Goal: Information Seeking & Learning: Learn about a topic

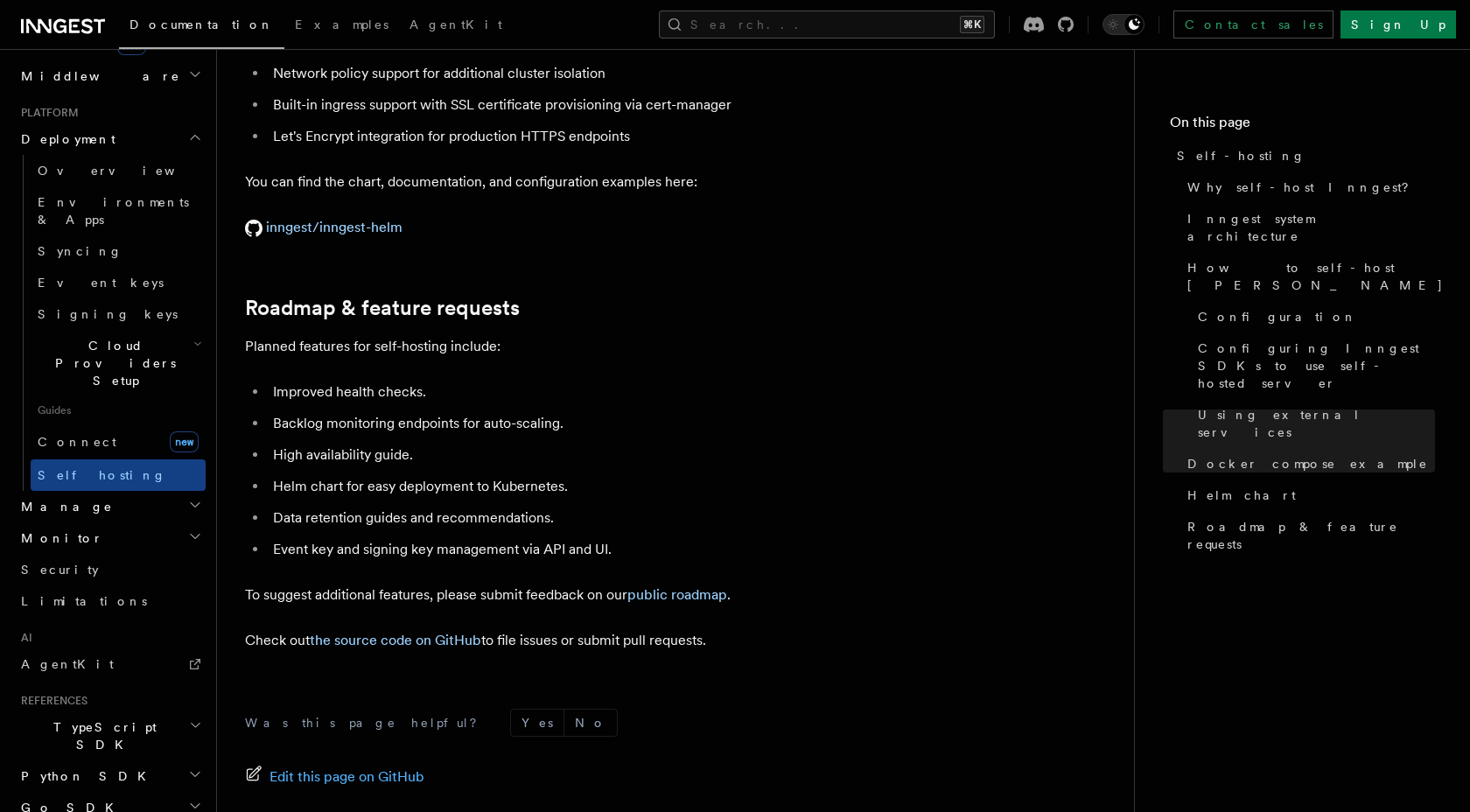
scroll to position [907, 0]
click at [71, 713] on span "TypeScript SDK" at bounding box center [102, 730] width 175 height 35
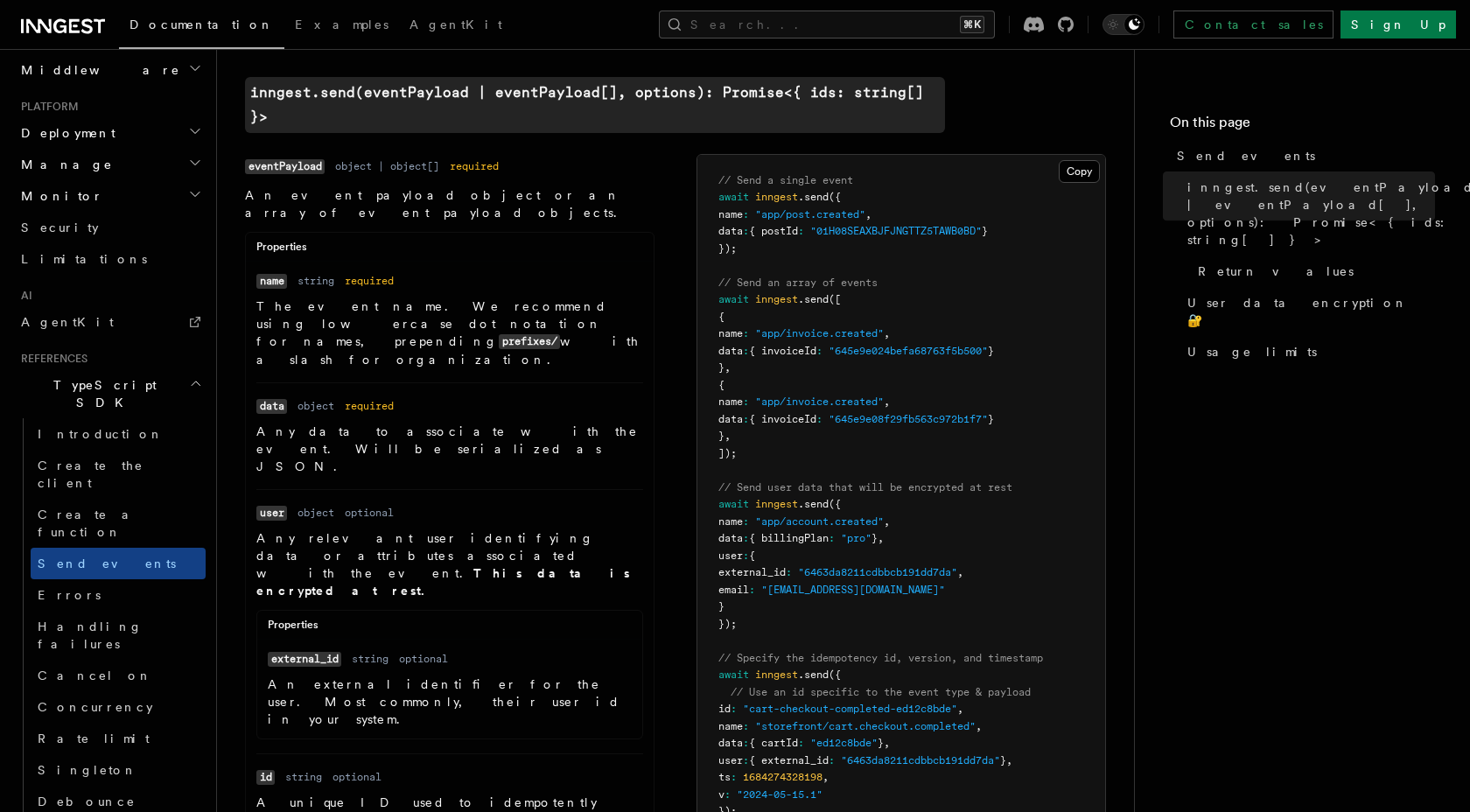
scroll to position [922, 0]
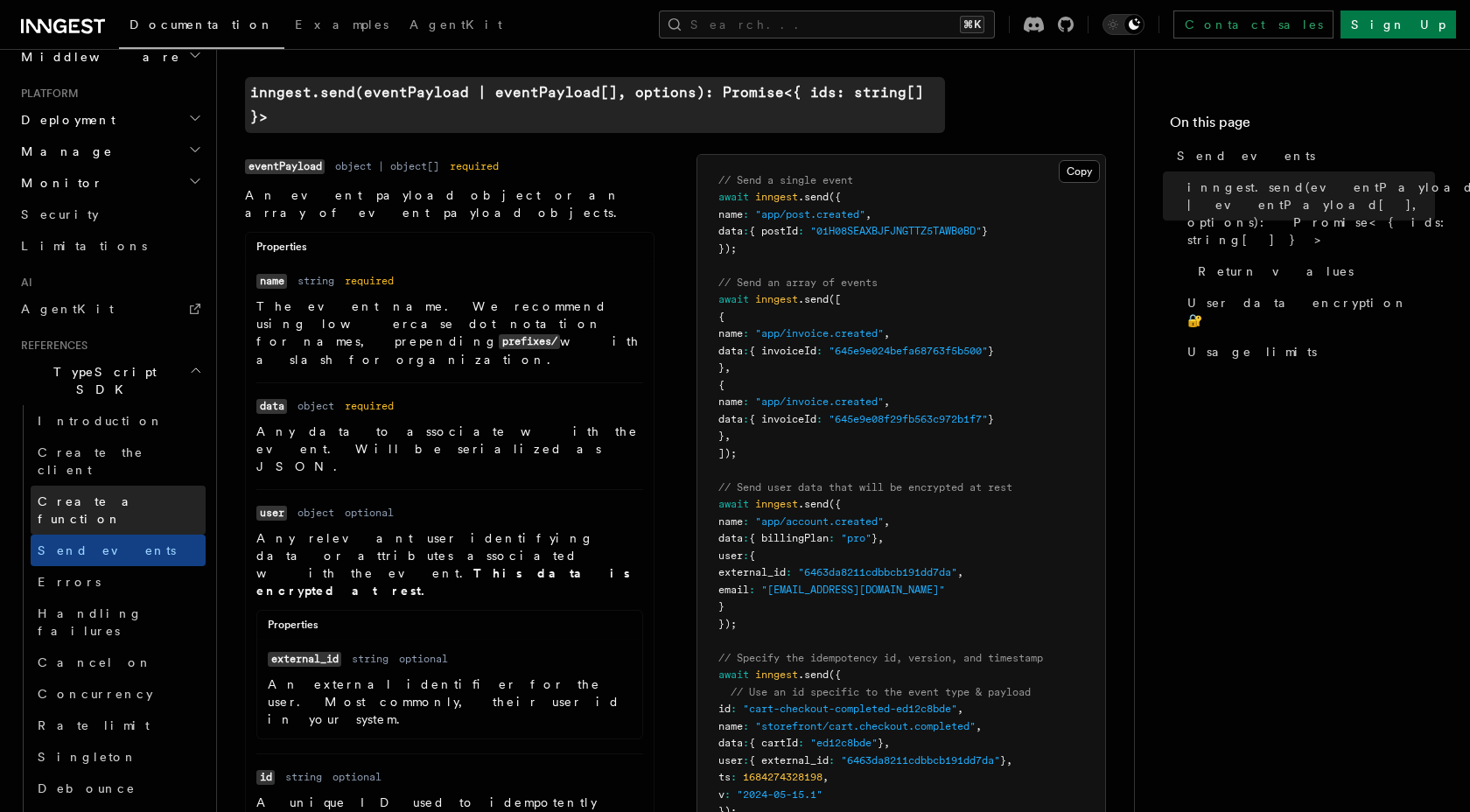
click at [159, 485] on link "Create a function" at bounding box center [119, 509] width 175 height 49
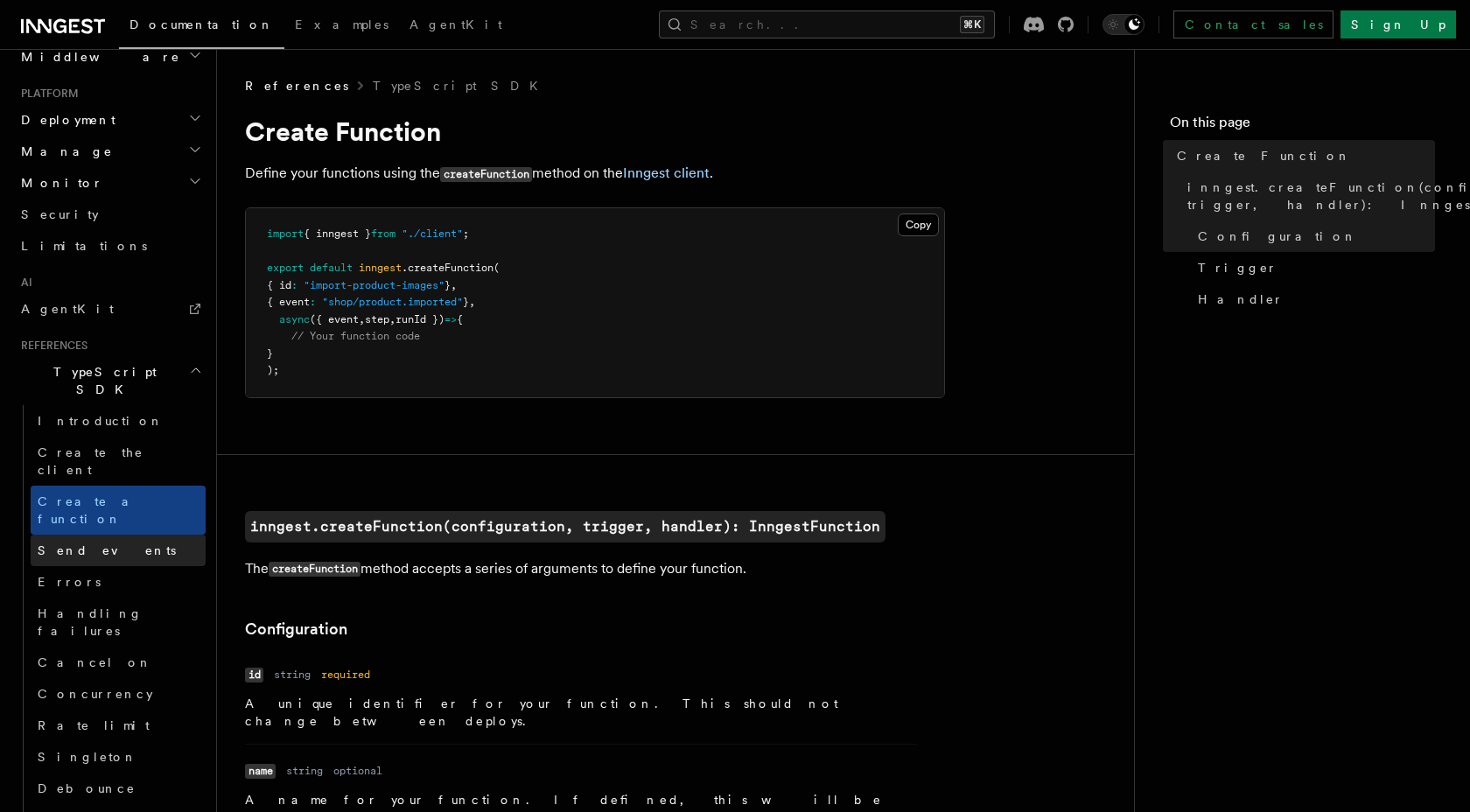
click at [154, 534] on link "Send events" at bounding box center [119, 550] width 175 height 32
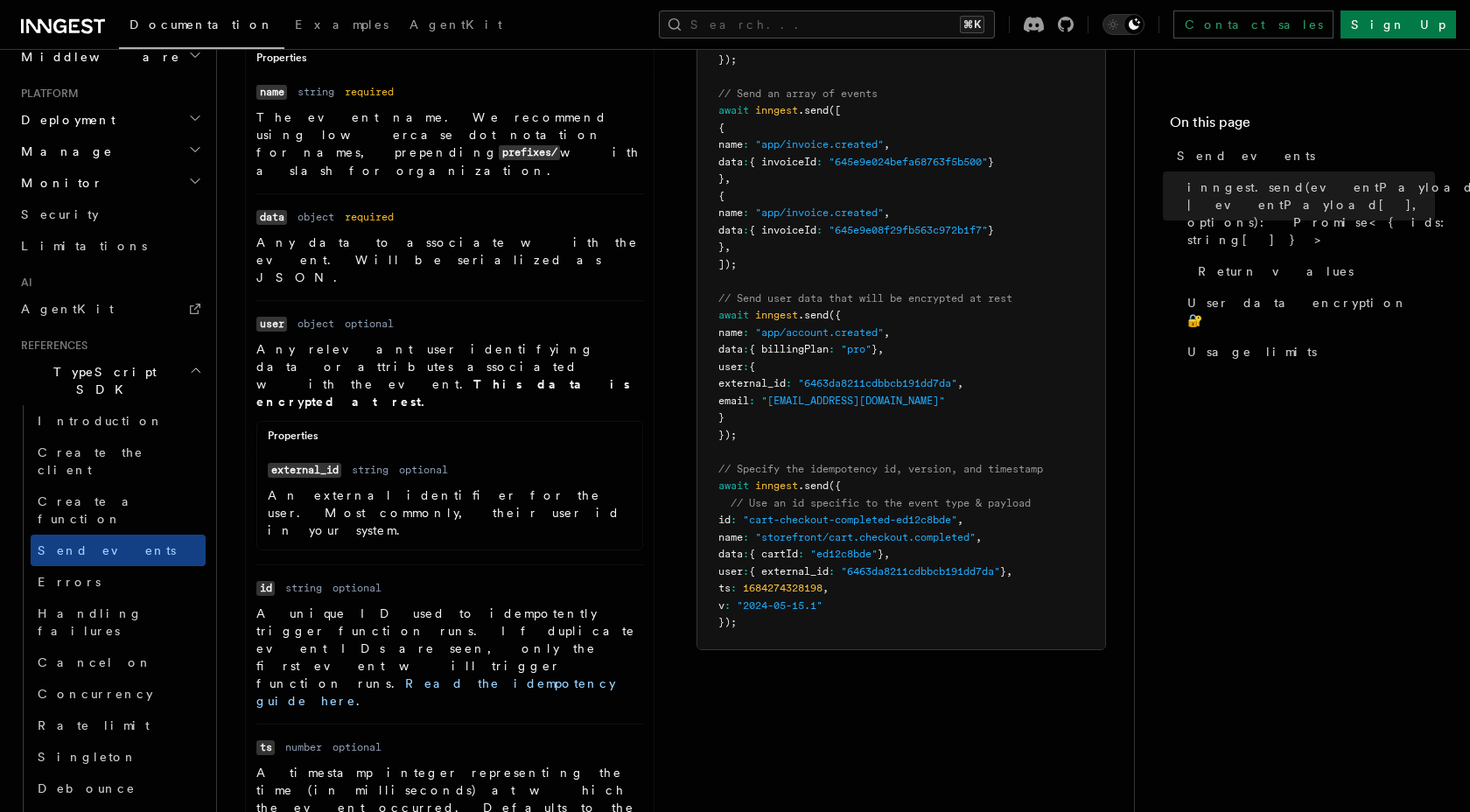
scroll to position [740, 0]
click at [284, 40] on link "Examples" at bounding box center [341, 26] width 115 height 42
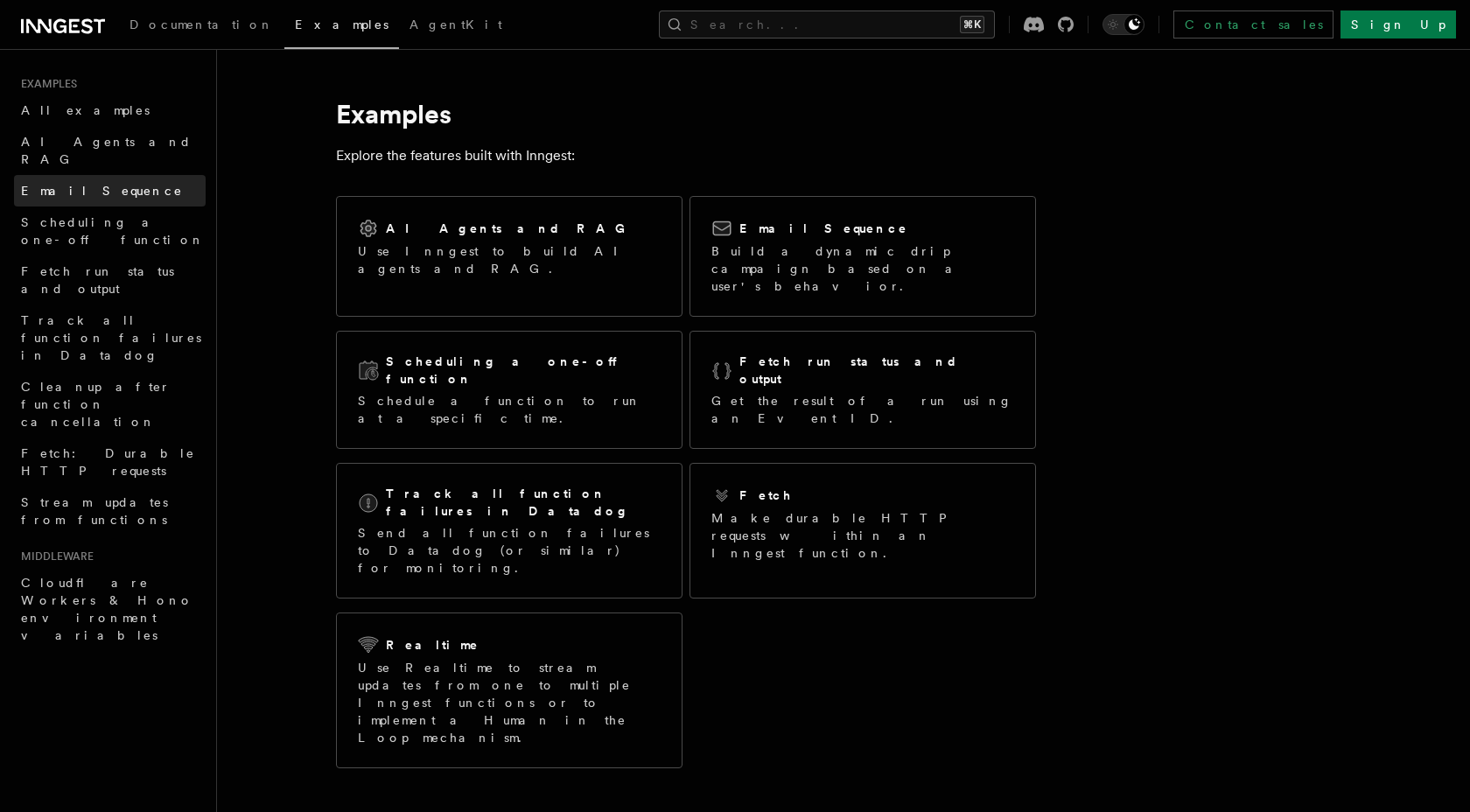
click at [101, 183] on link "Email Sequence" at bounding box center [110, 191] width 191 height 32
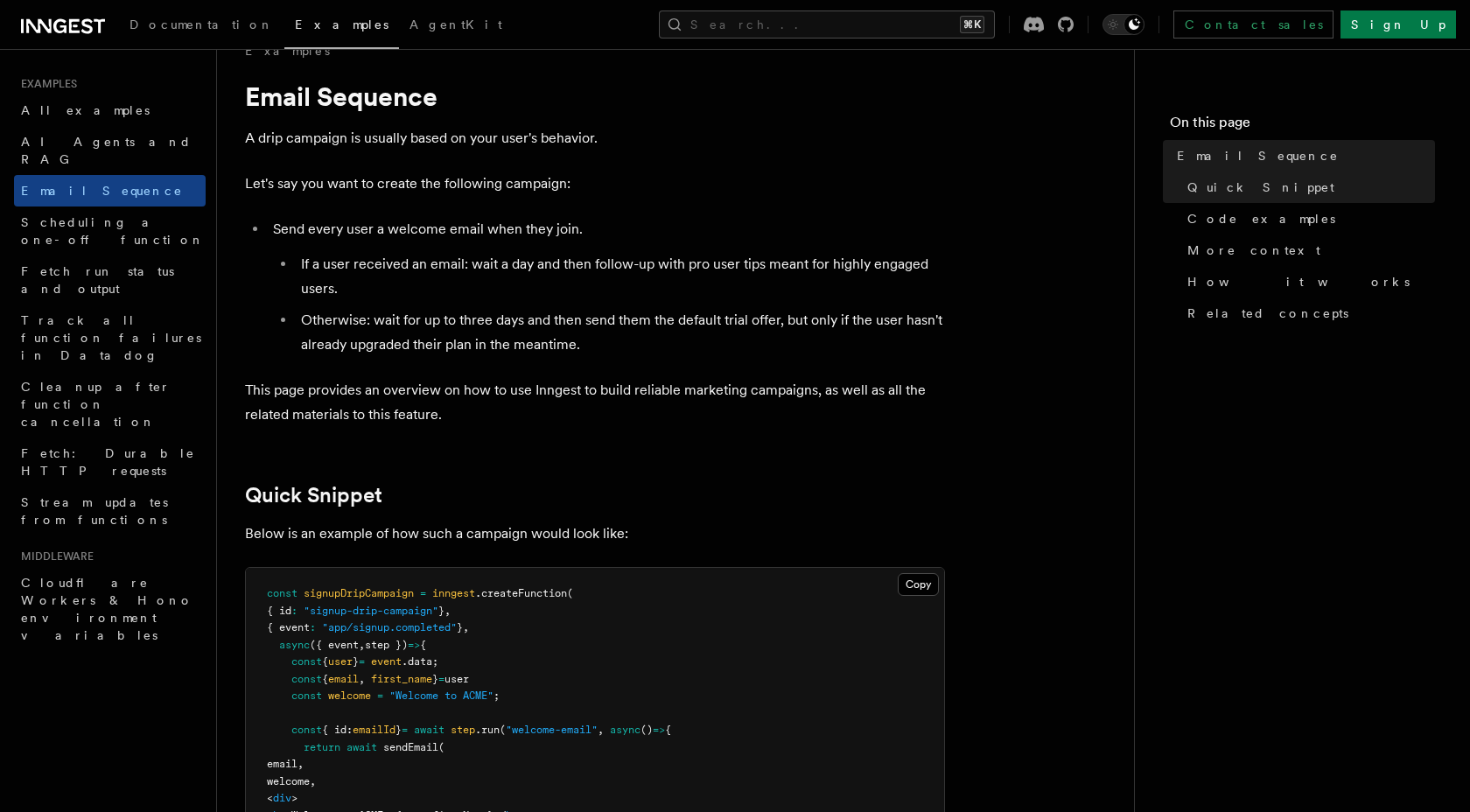
scroll to position [36, 0]
drag, startPoint x: 275, startPoint y: 227, endPoint x: 598, endPoint y: 233, distance: 323.1
click at [598, 233] on li "Send every user a welcome email when they join. If a user received an email: wa…" at bounding box center [607, 286] width 678 height 139
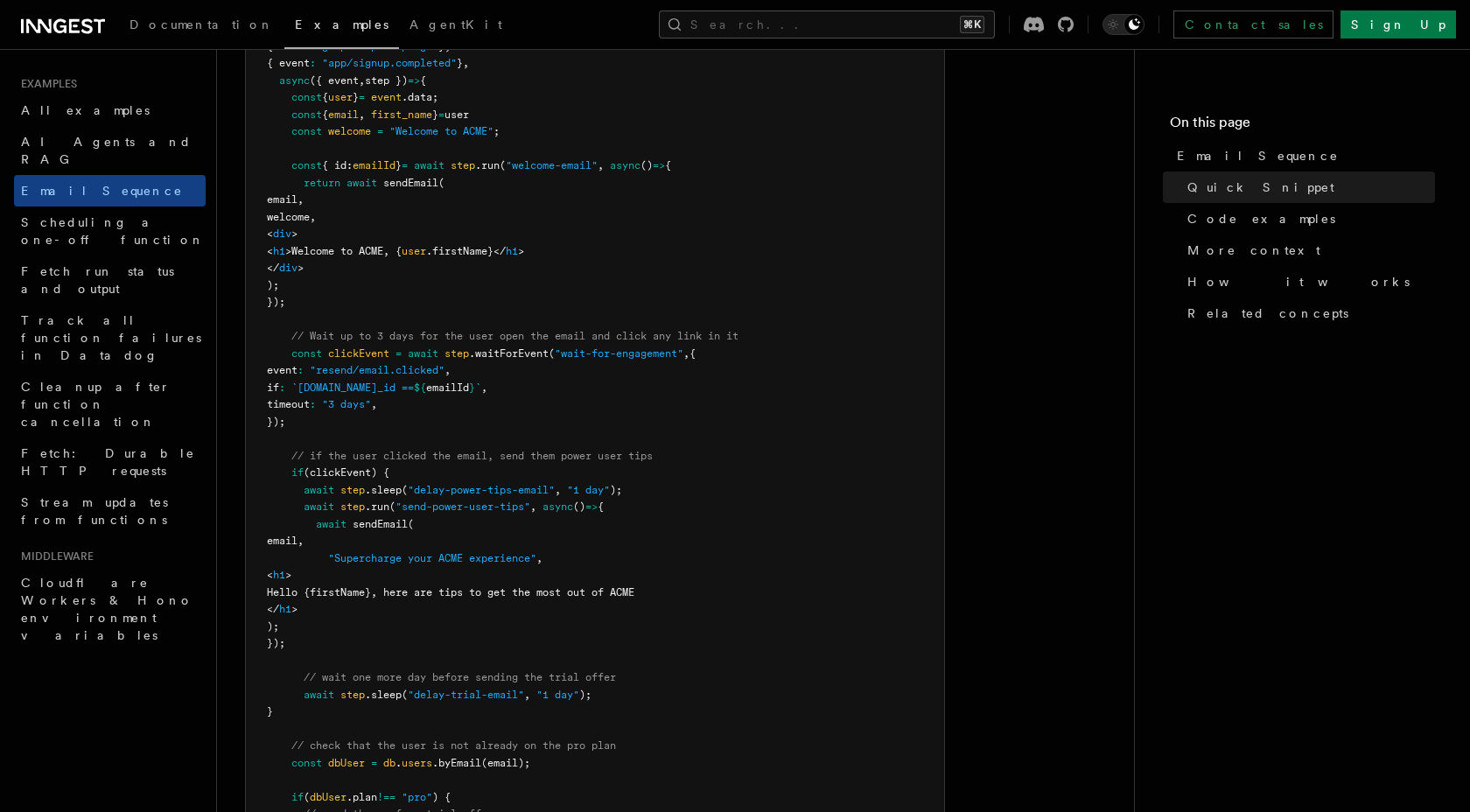
scroll to position [615, 0]
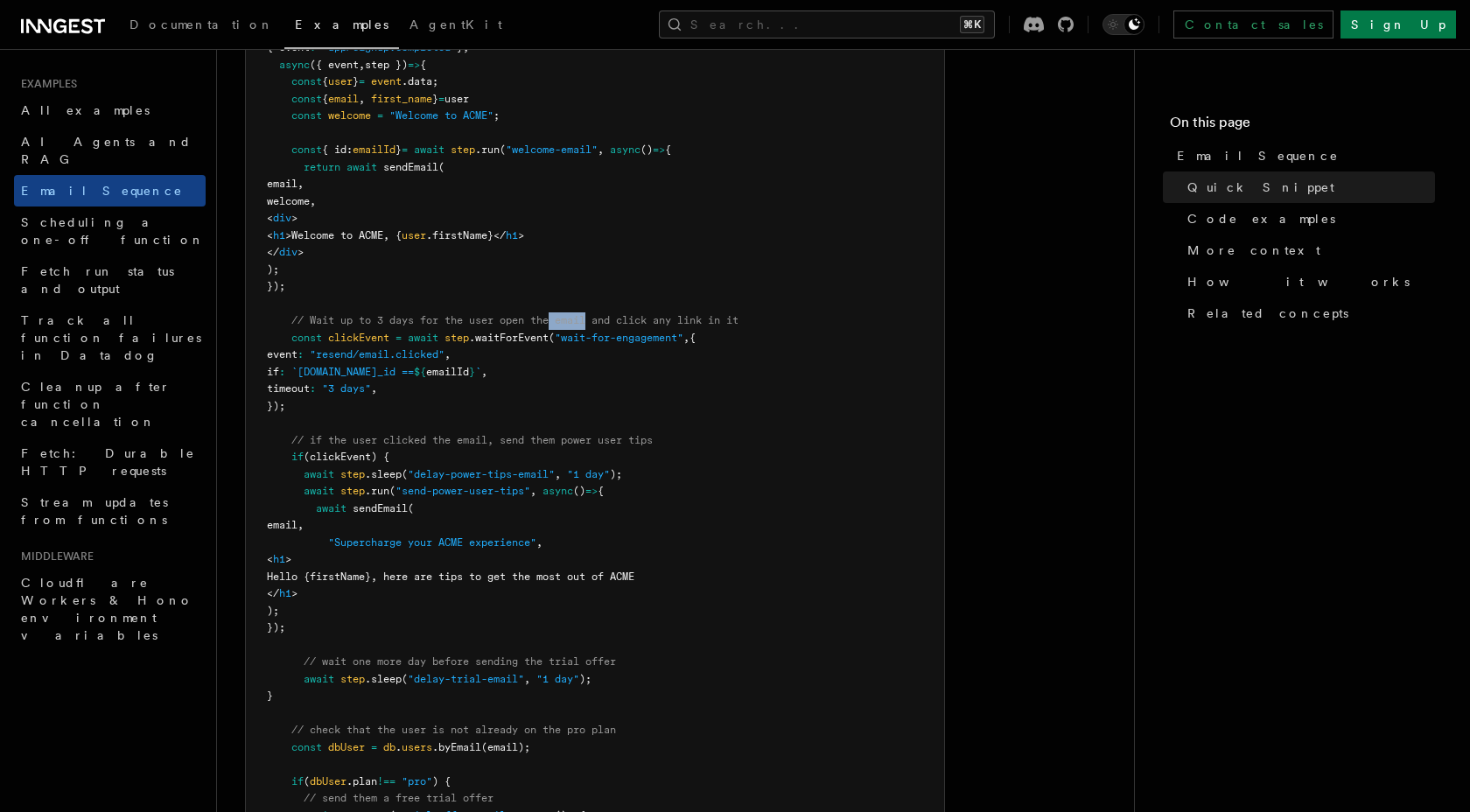
drag, startPoint x: 556, startPoint y: 319, endPoint x: 593, endPoint y: 319, distance: 37.0
click at [593, 319] on span "// Wait up to 3 days for the user open the email and click any link in it" at bounding box center [514, 320] width 447 height 12
drag, startPoint x: 311, startPoint y: 324, endPoint x: 492, endPoint y: 323, distance: 181.0
click at [490, 322] on span "// Wait up to 3 days for the user open the email and click any link in it" at bounding box center [514, 320] width 447 height 12
click at [492, 323] on span "// Wait up to 3 days for the user open the email and click any link in it" at bounding box center [514, 320] width 447 height 12
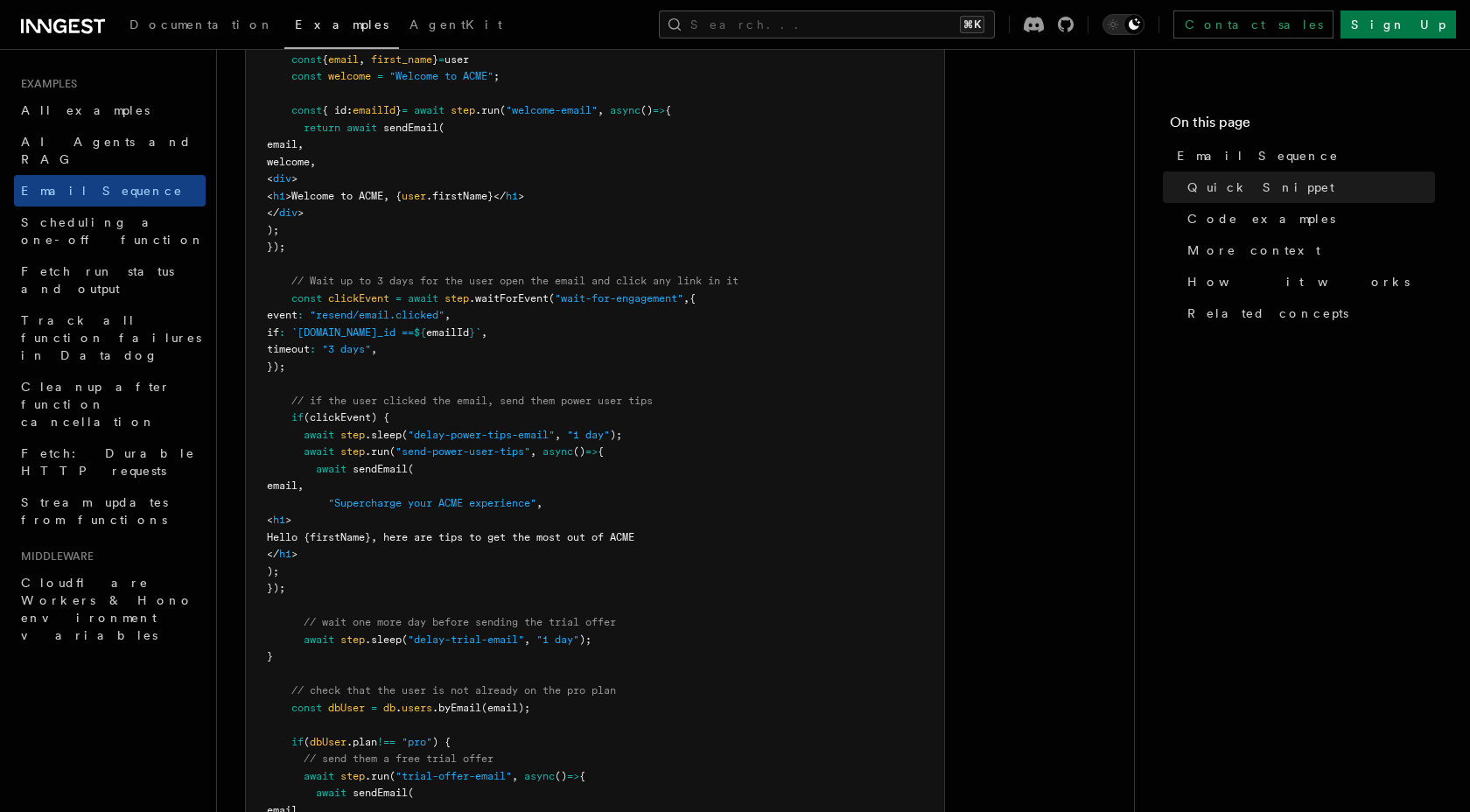
scroll to position [663, 0]
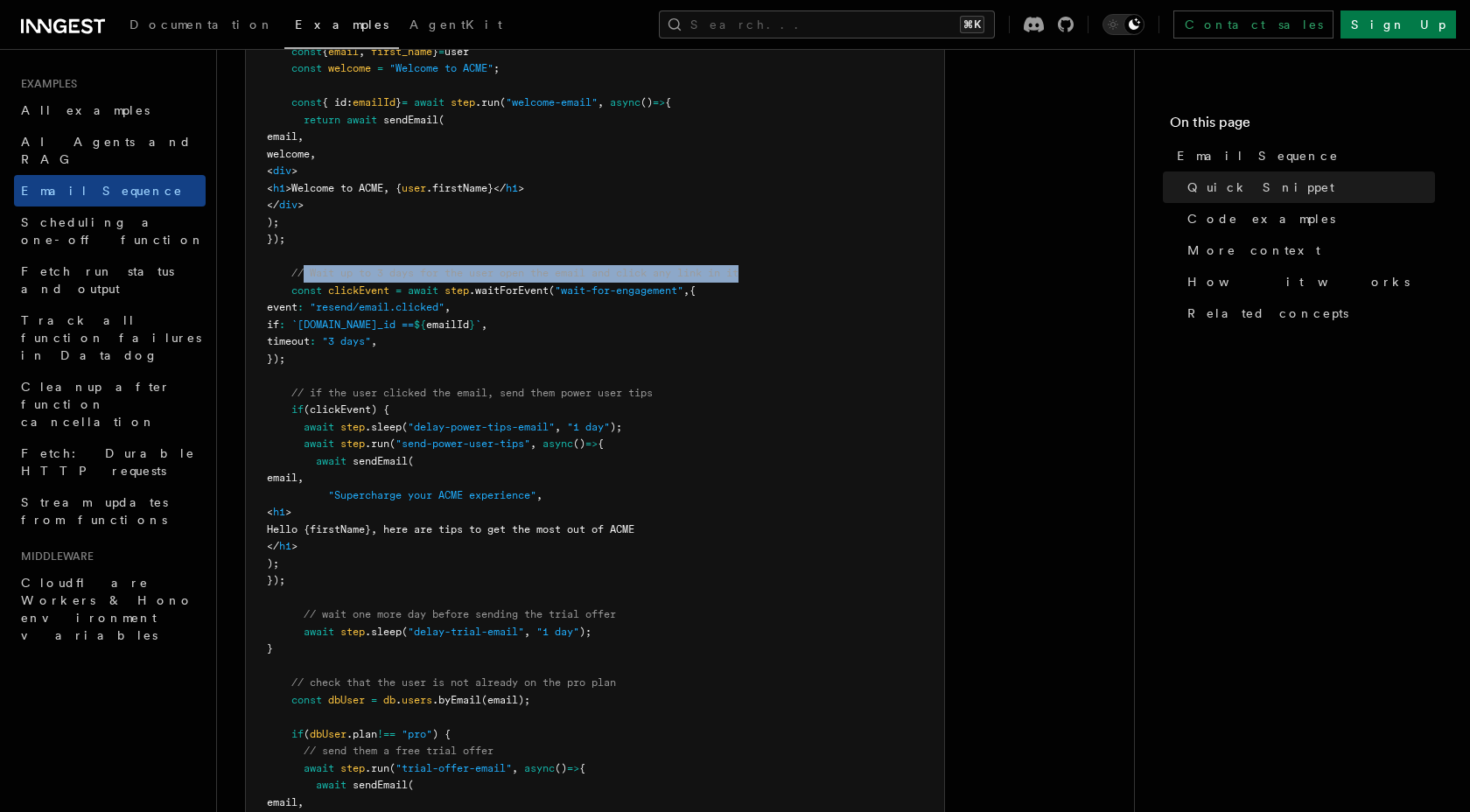
drag, startPoint x: 306, startPoint y: 269, endPoint x: 754, endPoint y: 276, distance: 448.1
click at [754, 276] on pre "const signupDripCampaign = inngest .createFunction ( { id : "signup-drip-campai…" at bounding box center [595, 461] width 699 height 1042
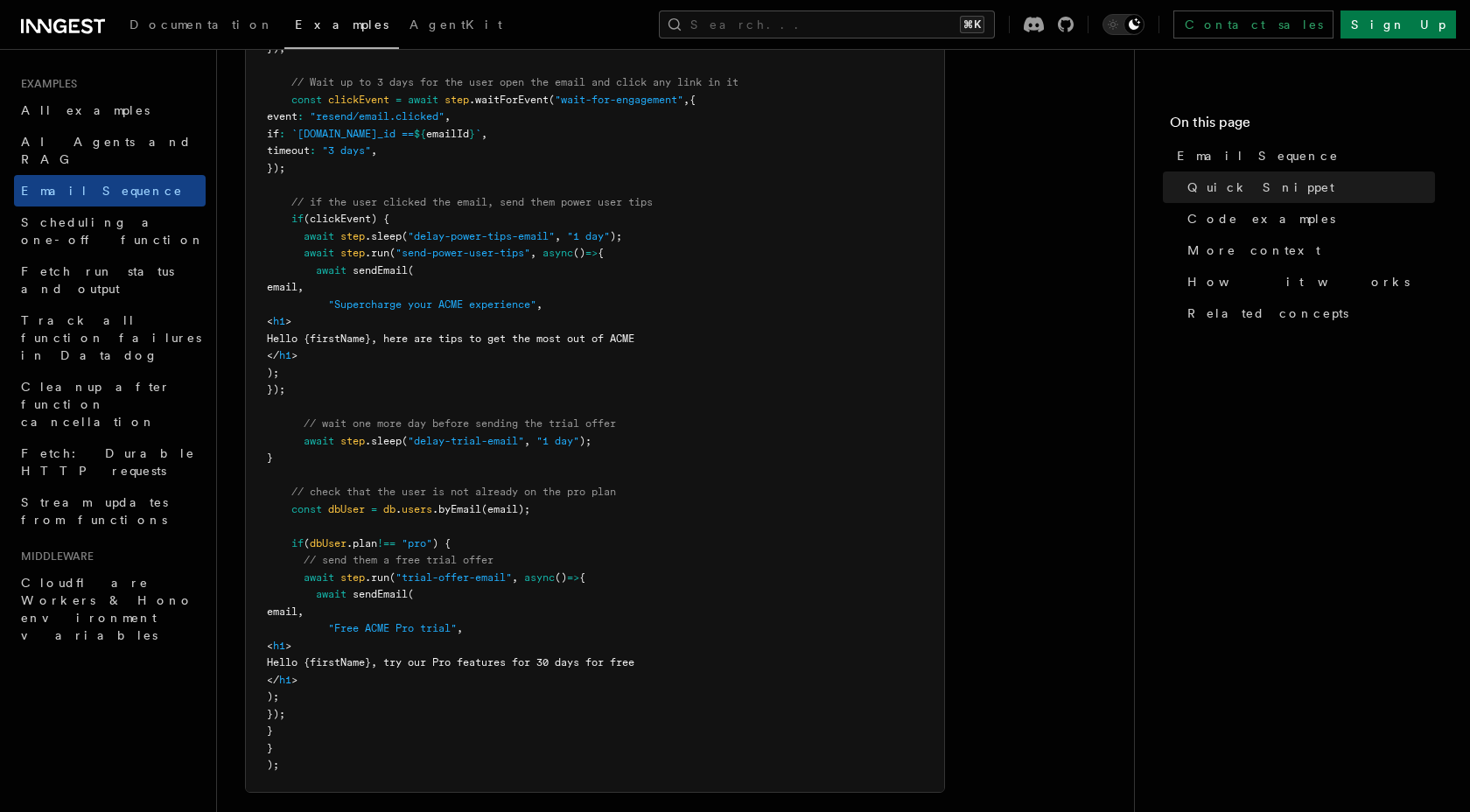
scroll to position [855, 0]
drag, startPoint x: 317, startPoint y: 418, endPoint x: 659, endPoint y: 419, distance: 342.0
click at [659, 419] on pre "const signupDripCampaign = inngest .createFunction ( { id : "signup-drip-campai…" at bounding box center [595, 269] width 699 height 1042
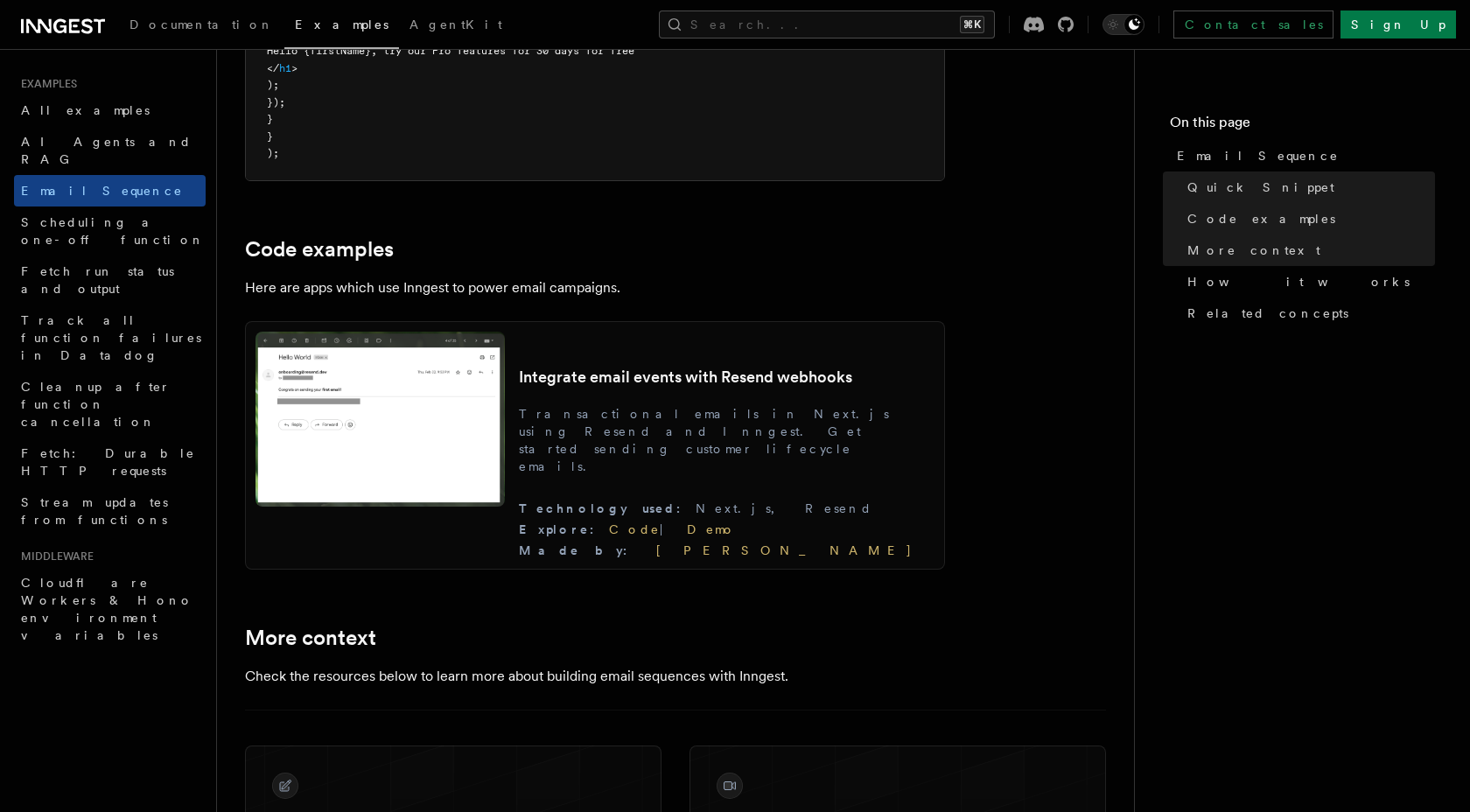
scroll to position [1467, 0]
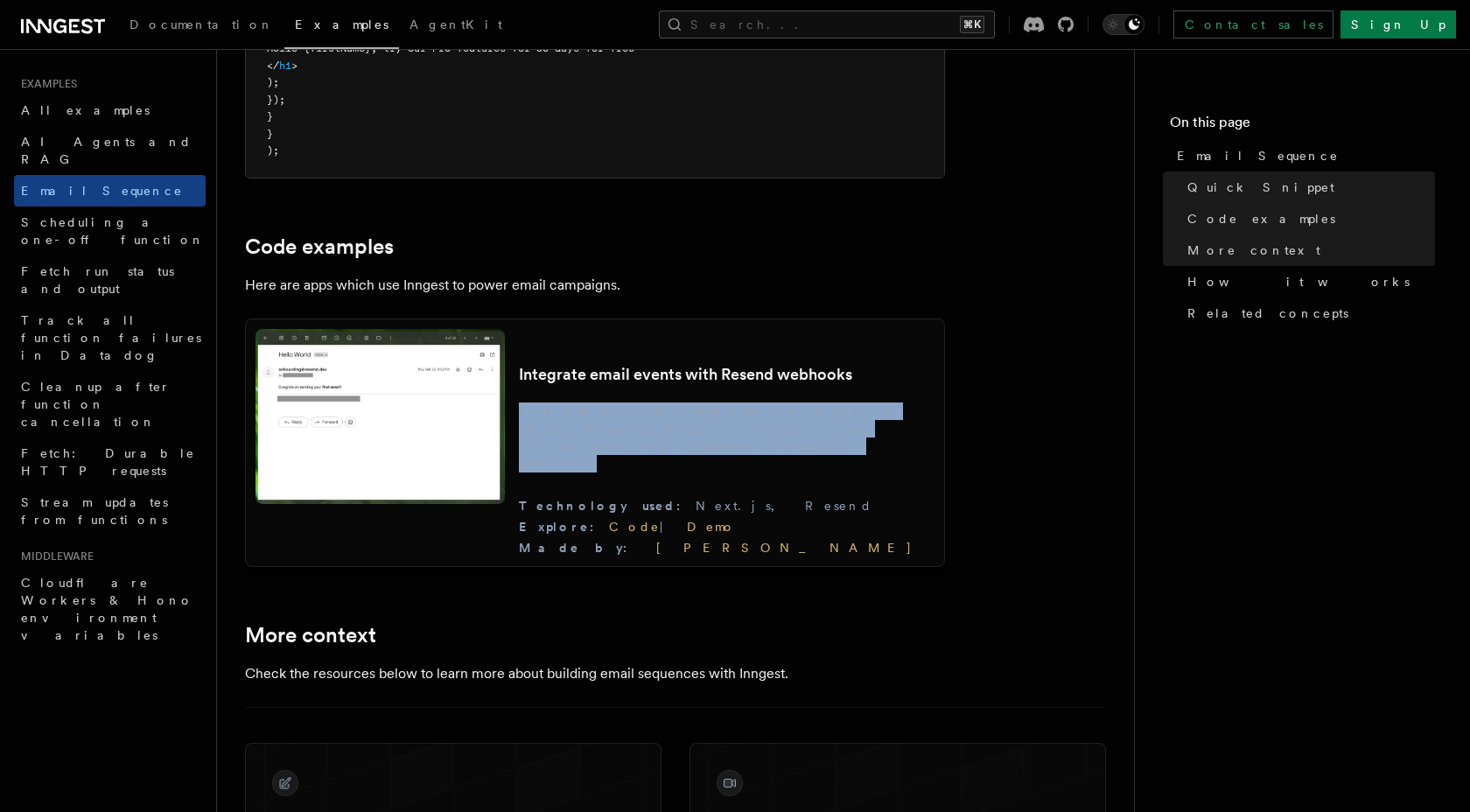
drag, startPoint x: 641, startPoint y: 433, endPoint x: 898, endPoint y: 484, distance: 262.0
click at [895, 480] on div "Integrate email events with Resend webhooks Transactional emails in Next.js usi…" at bounding box center [727, 442] width 416 height 227
click at [898, 484] on div "Integrate email events with Resend webhooks Transactional emails in Next.js usi…" at bounding box center [727, 442] width 416 height 227
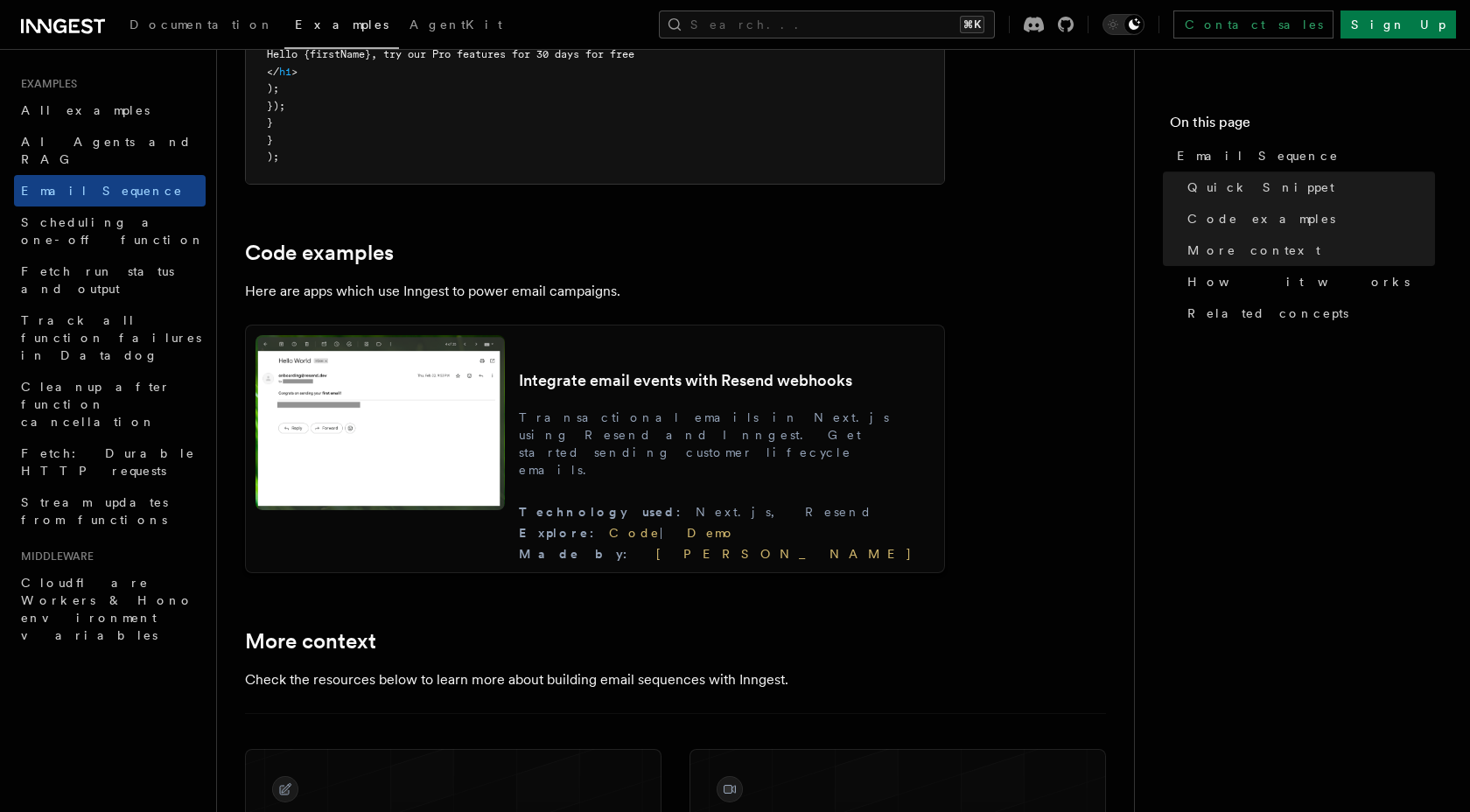
scroll to position [1448, 0]
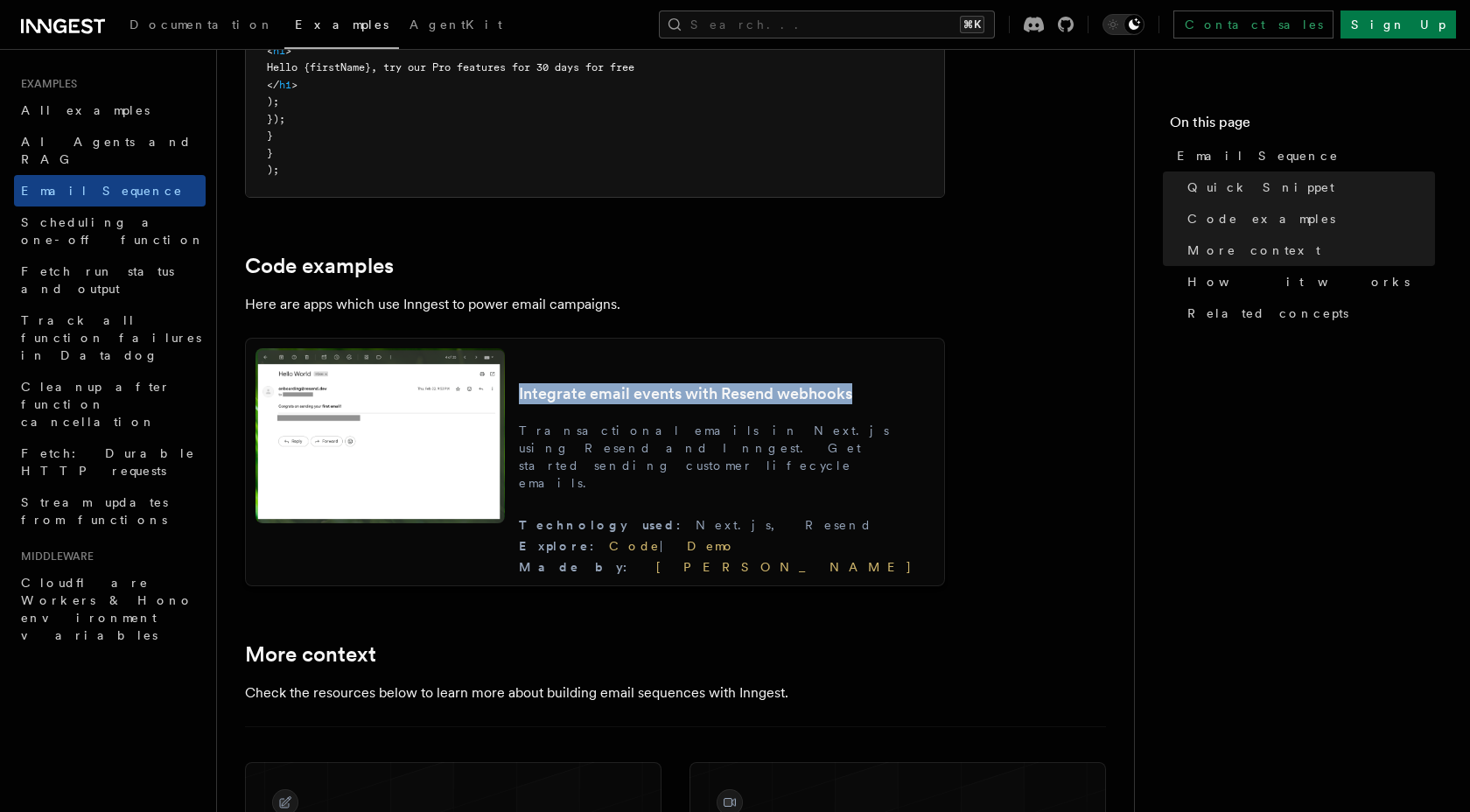
drag, startPoint x: 638, startPoint y: 396, endPoint x: 742, endPoint y: 415, distance: 105.7
click at [742, 414] on div "Integrate email events with Resend webhooks Transactional emails in Next.js usi…" at bounding box center [595, 461] width 700 height 248
click at [742, 405] on h3 "Integrate email events with Resend webhooks" at bounding box center [727, 394] width 416 height 21
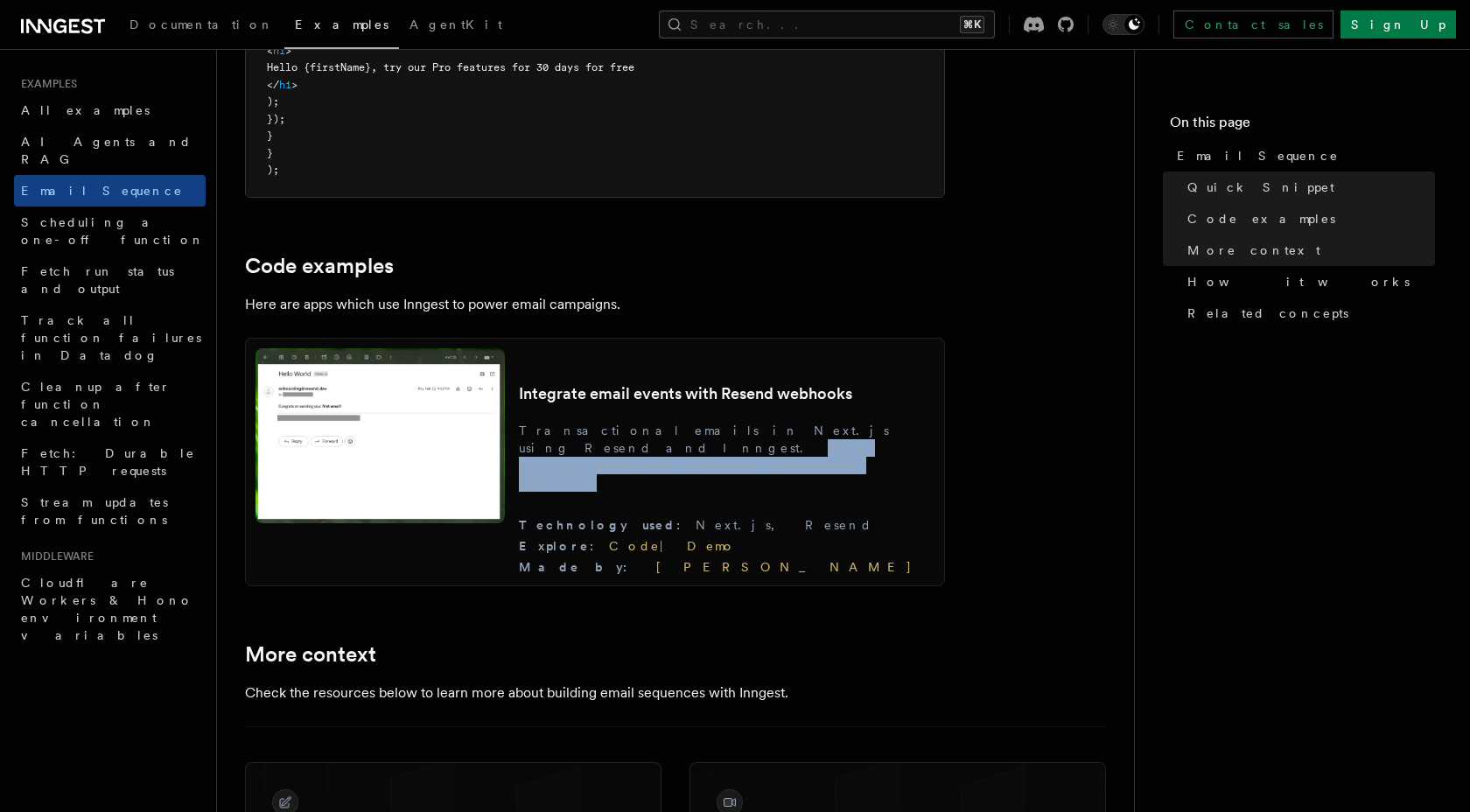
drag, startPoint x: 687, startPoint y: 471, endPoint x: 772, endPoint y: 494, distance: 88.1
click at [770, 491] on p "Transactional emails in Next.js using Resend and Inngest. Get started sending c…" at bounding box center [727, 456] width 416 height 70
click at [772, 491] on p "Transactional emails in Next.js using Resend and Inngest. Get started sending c…" at bounding box center [727, 456] width 416 height 70
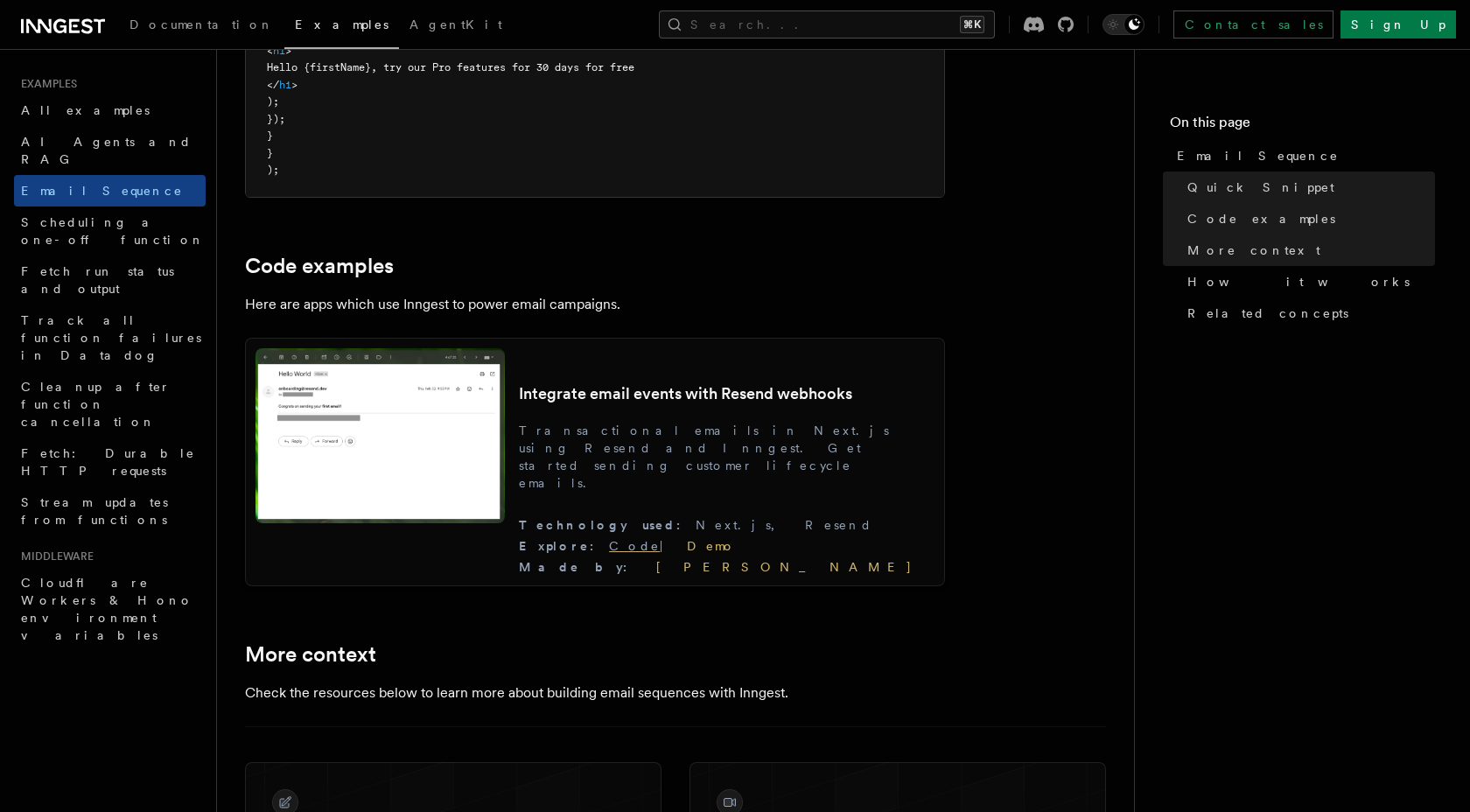
click at [660, 551] on link "Code" at bounding box center [634, 546] width 51 height 14
